Goal: Task Accomplishment & Management: Complete application form

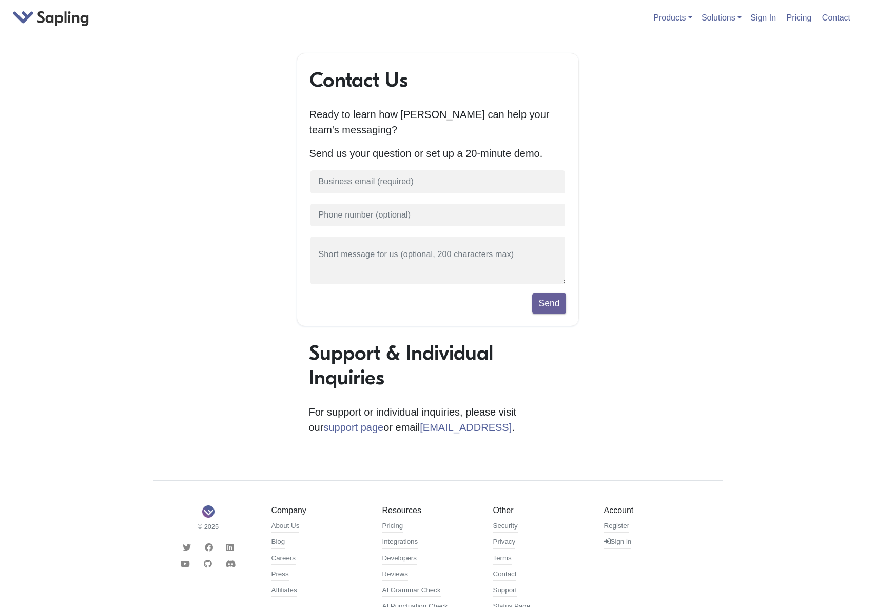
type input "[EMAIL_ADDRESS][DOMAIN_NAME]"
type input "13240483191"
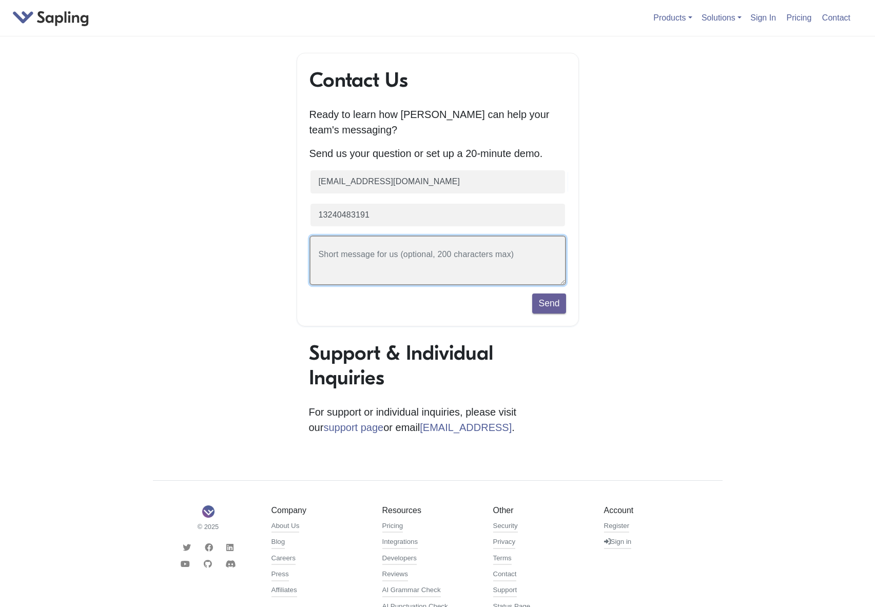
click at [376, 259] on textarea at bounding box center [437, 261] width 257 height 50
click at [342, 269] on textarea at bounding box center [437, 261] width 257 height 50
click at [317, 255] on textarea "I have been using other tools. Now I want to switch in your tools." at bounding box center [437, 261] width 257 height 50
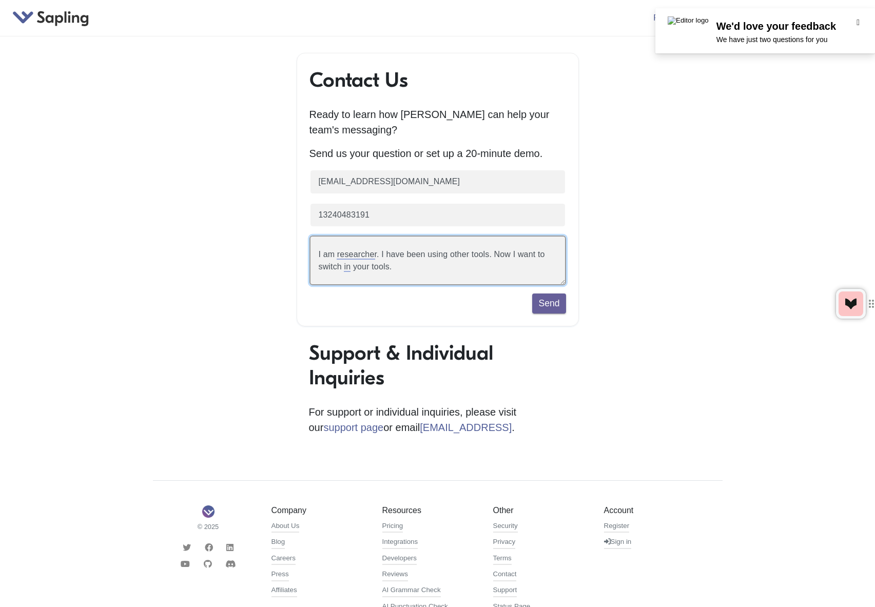
click at [485, 256] on textarea "I am researcher. I have been using other tools. Now I want to switch in your to…" at bounding box center [437, 261] width 257 height 50
click at [486, 255] on textarea "I am researcher. I have been using other tools. Now I want to switch in your to…" at bounding box center [437, 261] width 257 height 50
click at [323, 290] on div "a researcher" at bounding box center [326, 293] width 49 height 9
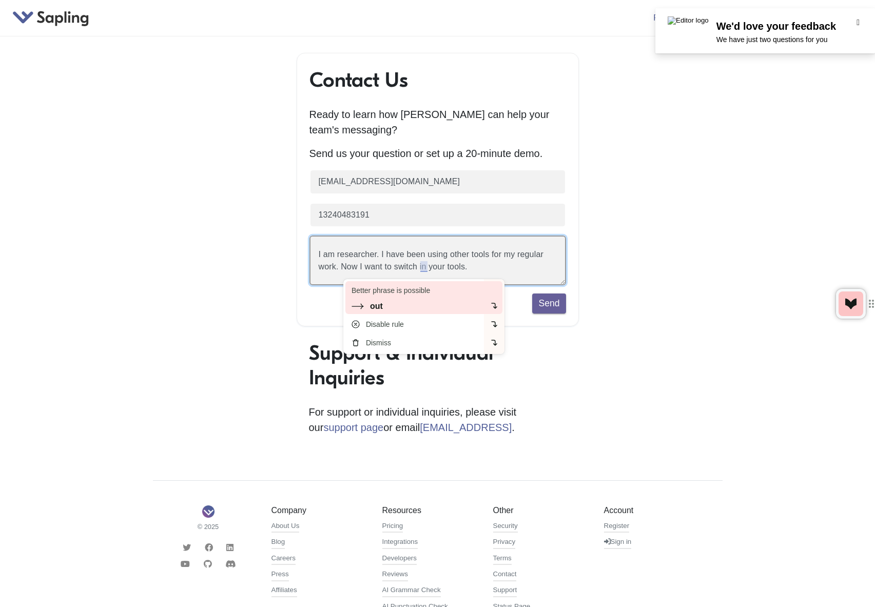
click at [372, 307] on div "out" at bounding box center [376, 306] width 13 height 9
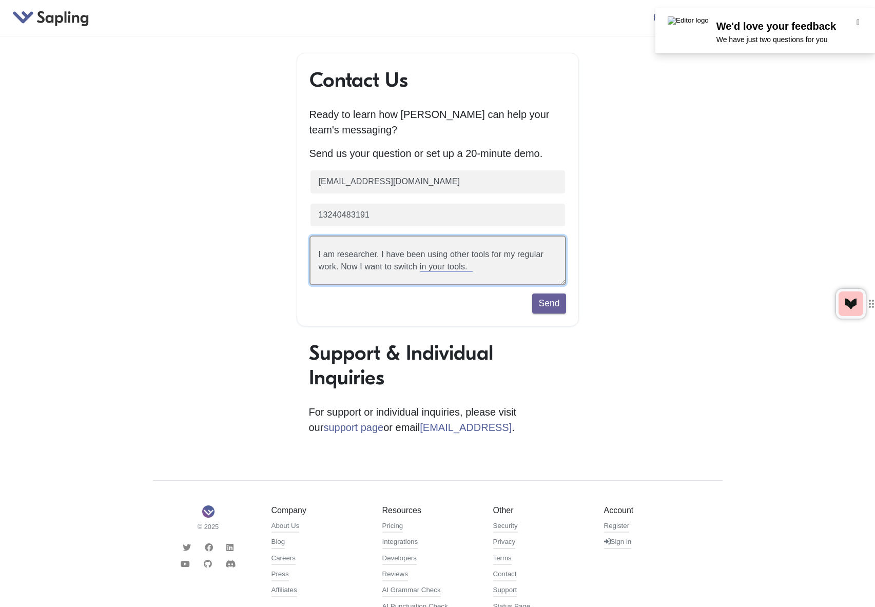
drag, startPoint x: 360, startPoint y: 268, endPoint x: 450, endPoint y: 268, distance: 90.3
click at [450, 268] on textarea "I am researcher. I have been using other tools for my regular work. Now I want …" at bounding box center [437, 261] width 257 height 50
click at [505, 269] on textarea "I am a researcher. I have been using other tools for my regular work. Now I am …" at bounding box center [437, 261] width 257 height 50
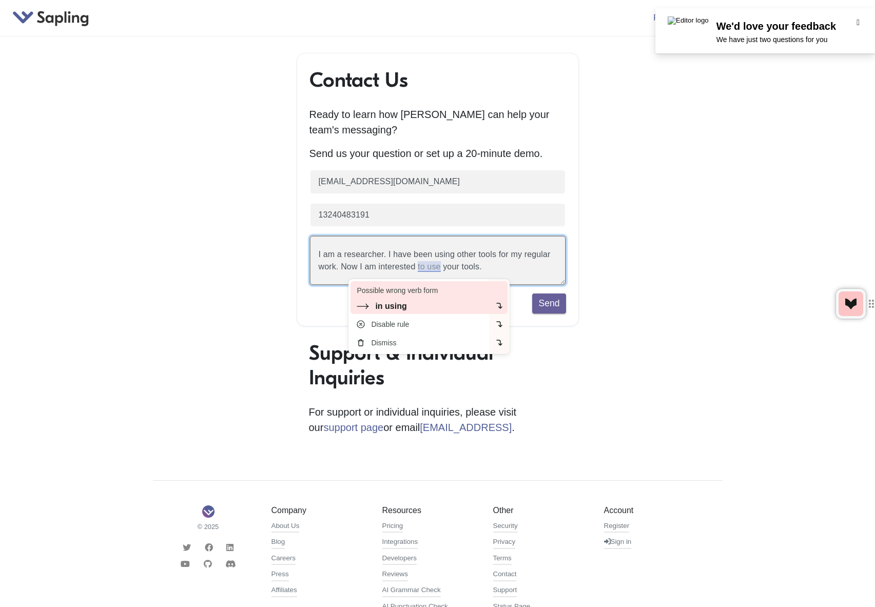
click at [391, 303] on div "in using" at bounding box center [390, 306] width 31 height 9
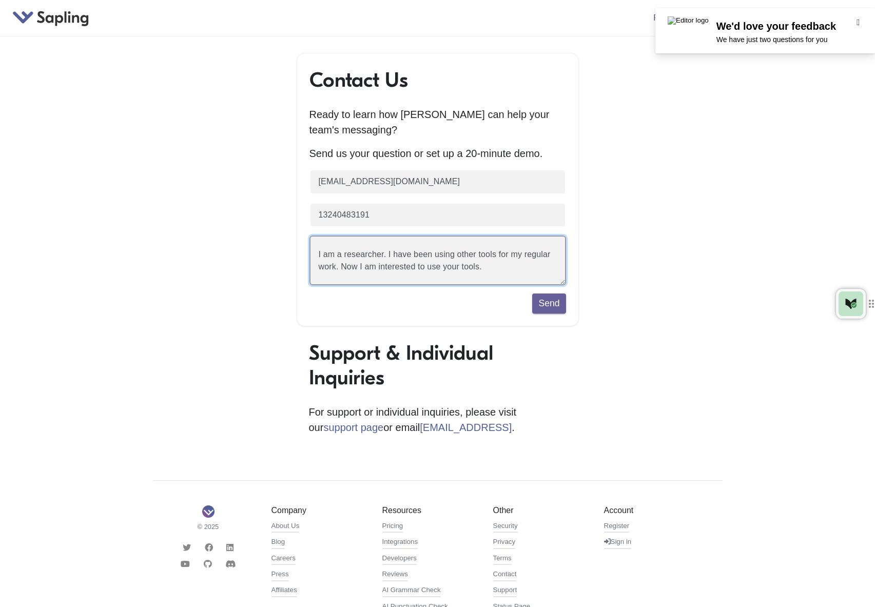
type textarea "I am a researcher. I have been using other tools for my regular work. Now I am …"
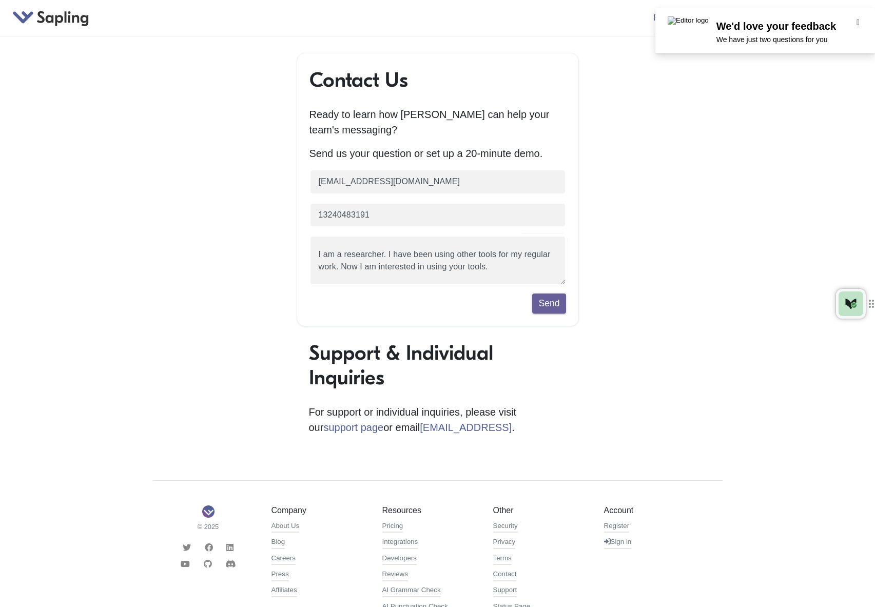
click at [724, 194] on div "Contact Us Ready to learn how Sapling can help your team's messaging? Send us y…" at bounding box center [437, 362] width 585 height 619
click at [699, 202] on div "Contact Us Ready to learn how Sapling can help your team's messaging? Send us y…" at bounding box center [437, 362] width 585 height 619
click at [554, 303] on button "Send" at bounding box center [548, 304] width 33 height 20
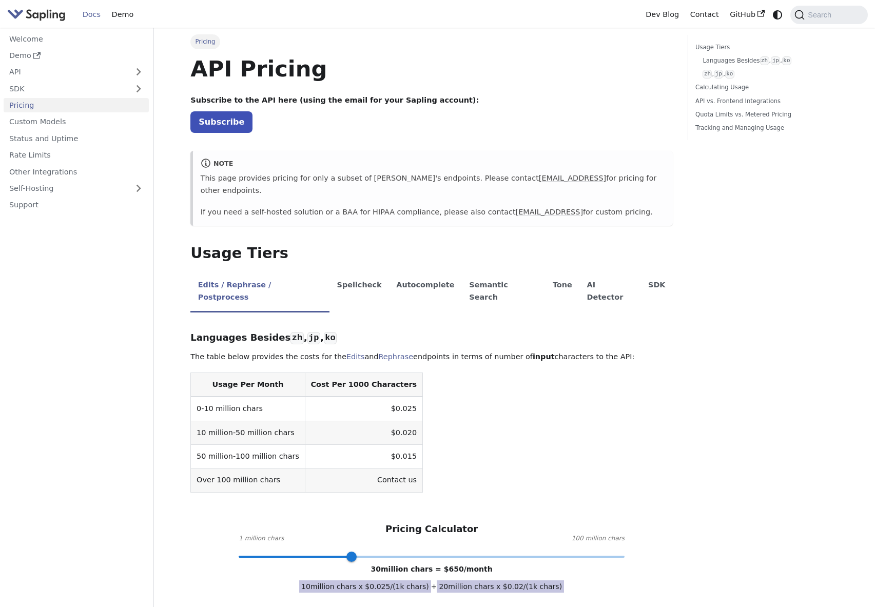
scroll to position [124, 0]
